Goal: Obtain resource: Obtain resource

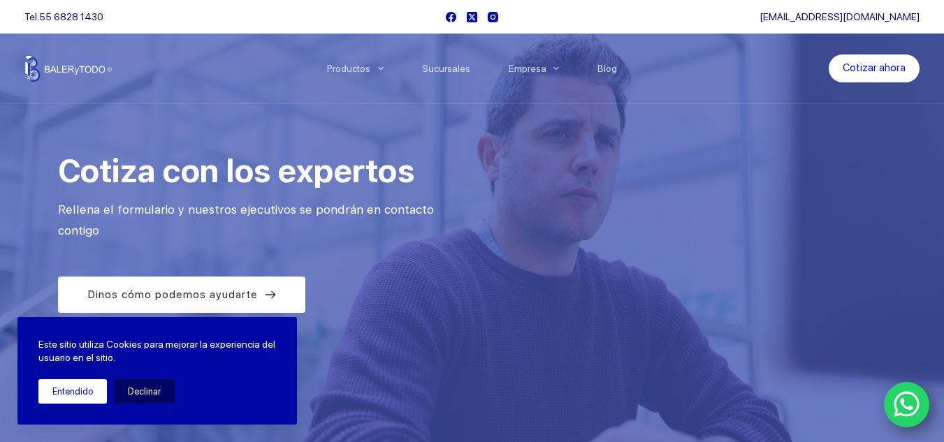
click at [95, 393] on button "Entendido" at bounding box center [72, 391] width 68 height 24
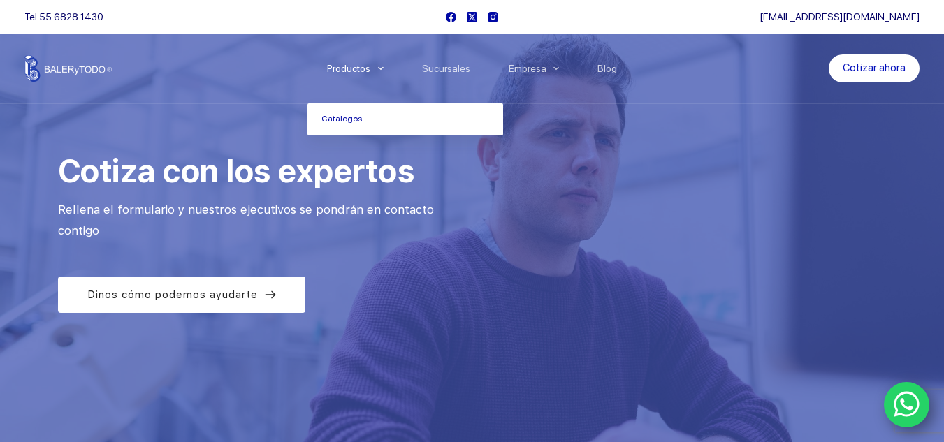
click at [372, 68] on link "Productos" at bounding box center [354, 68] width 95 height 0
click at [356, 122] on link "Catalogos" at bounding box center [405, 119] width 196 height 32
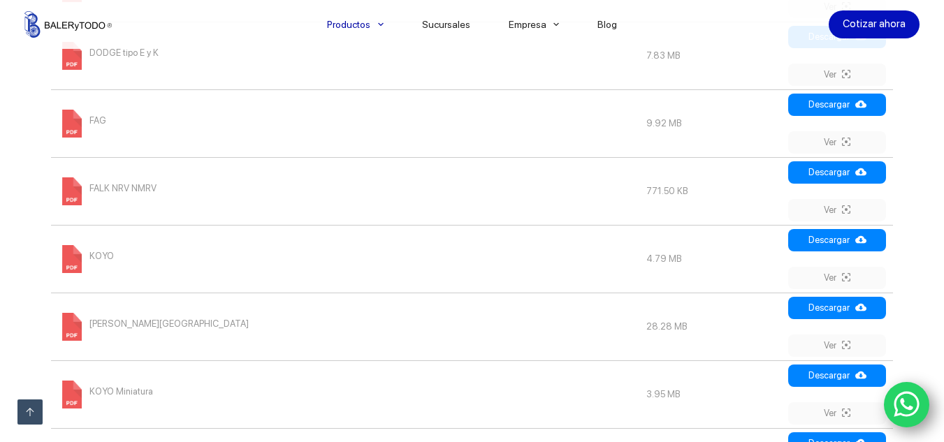
scroll to position [1118, 0]
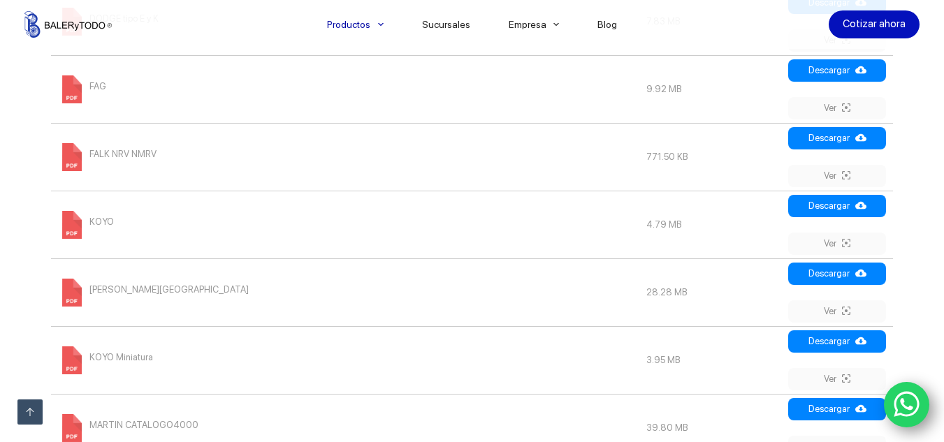
click at [247, 230] on td "KOYO" at bounding box center [345, 225] width 588 height 68
click at [832, 247] on link "Ver" at bounding box center [837, 244] width 98 height 22
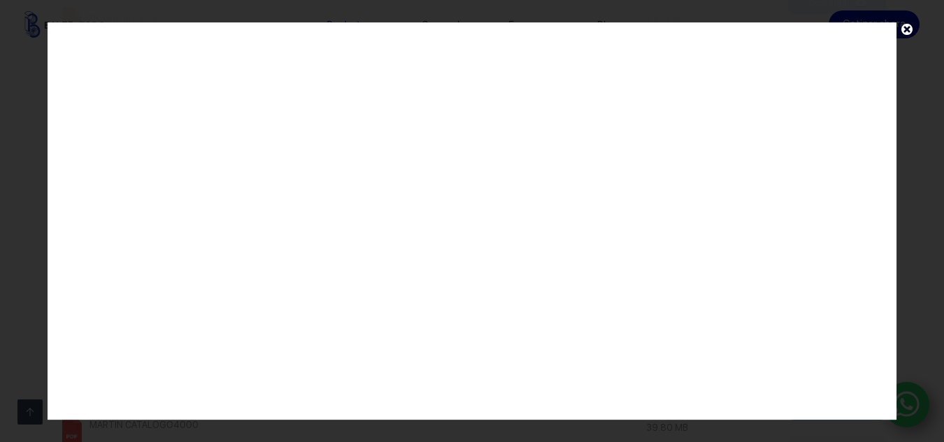
scroll to position [0, 0]
click at [908, 27] on span at bounding box center [906, 32] width 21 height 20
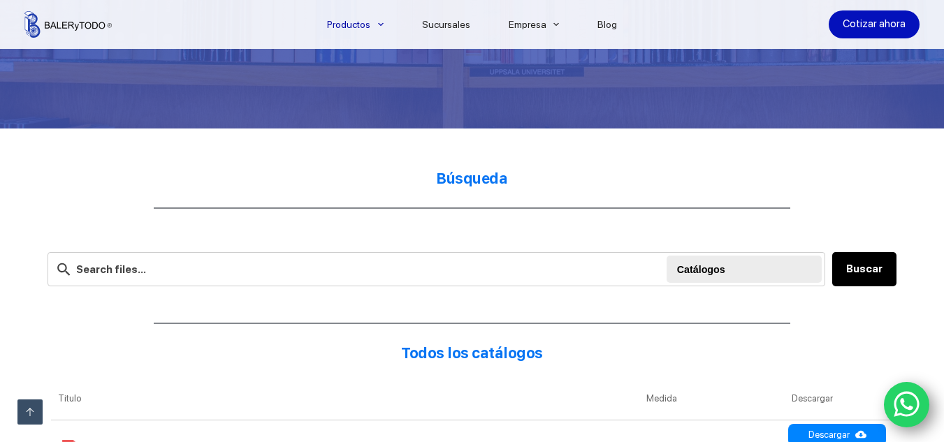
scroll to position [279, 0]
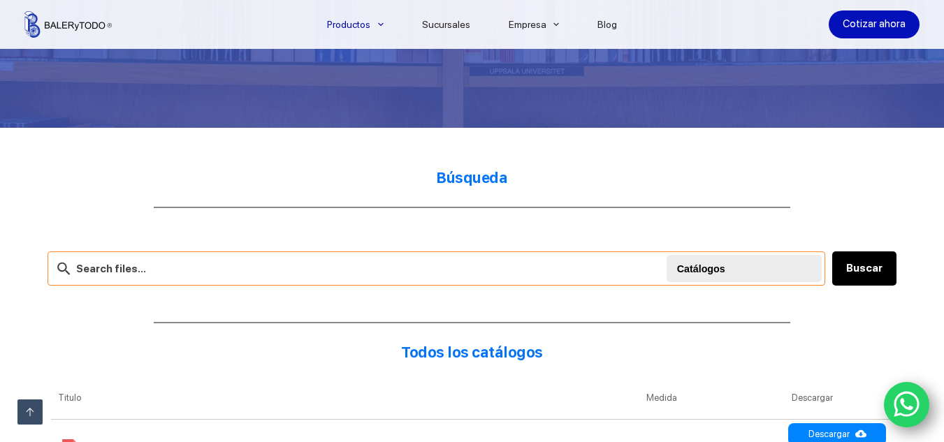
click at [442, 274] on input "text" at bounding box center [437, 269] width 778 height 34
type input "385A"
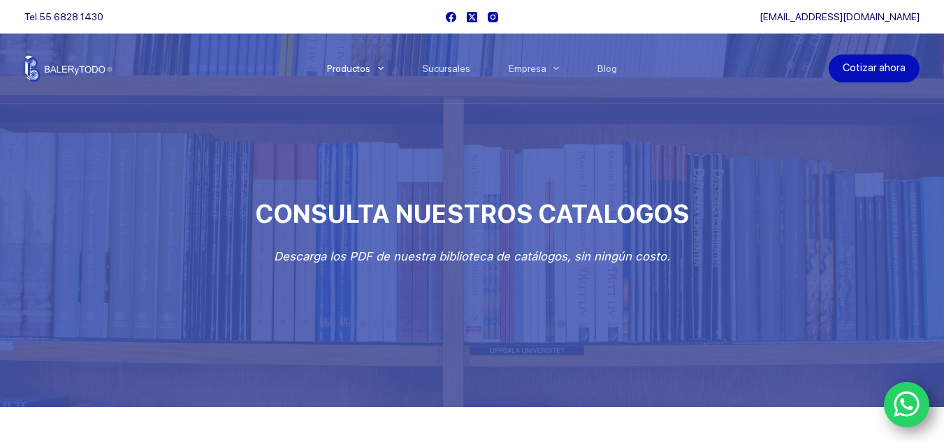
click at [901, 70] on link "Cotizar ahora" at bounding box center [874, 68] width 91 height 28
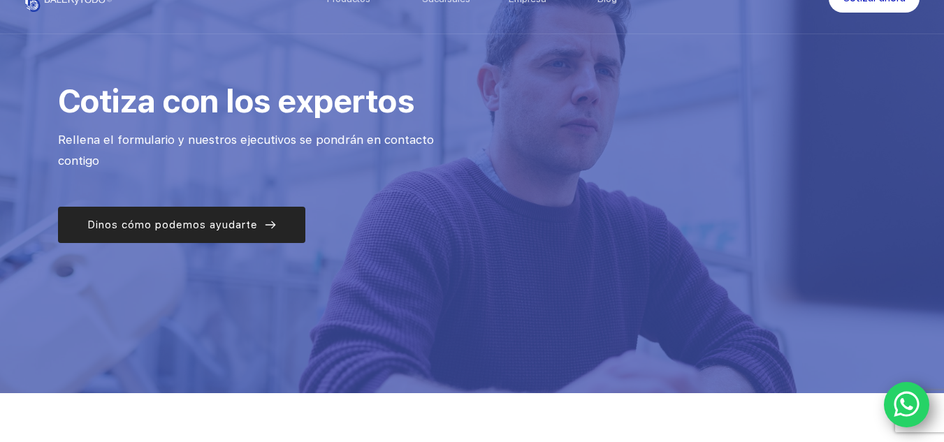
click at [203, 240] on link "Dinos cómo podemos ayudarte" at bounding box center [181, 225] width 247 height 36
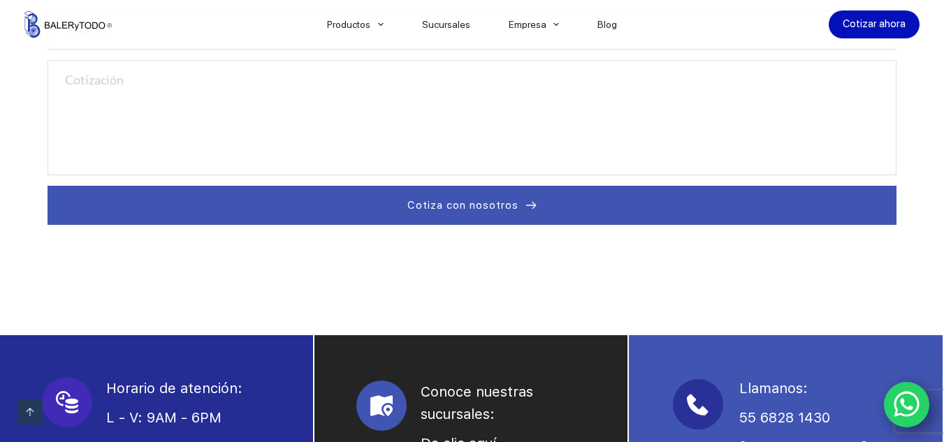
scroll to position [743, 0]
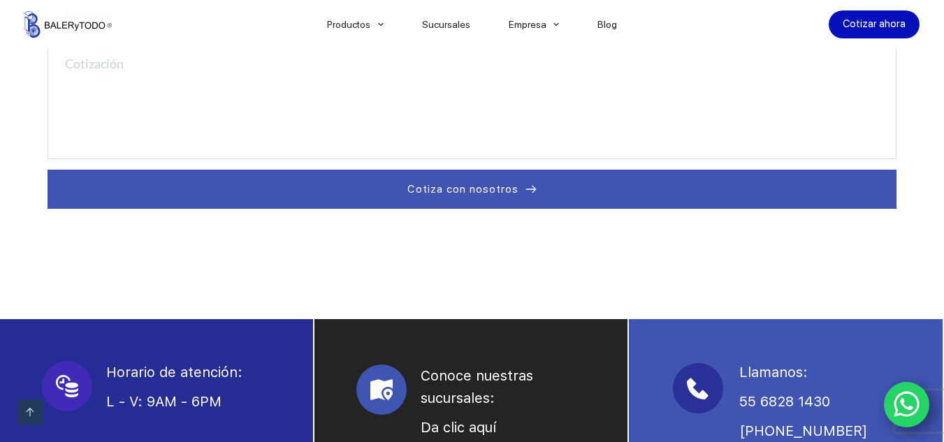
scroll to position [463, 0]
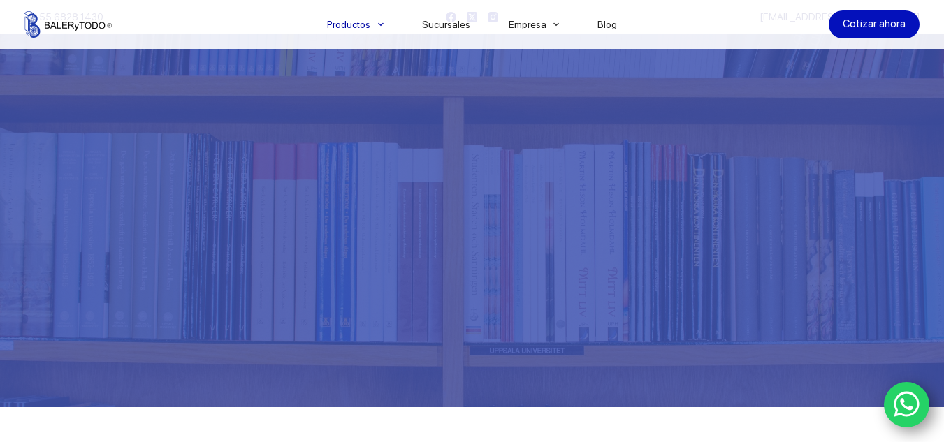
scroll to position [279, 0]
